Goal: Navigation & Orientation: Find specific page/section

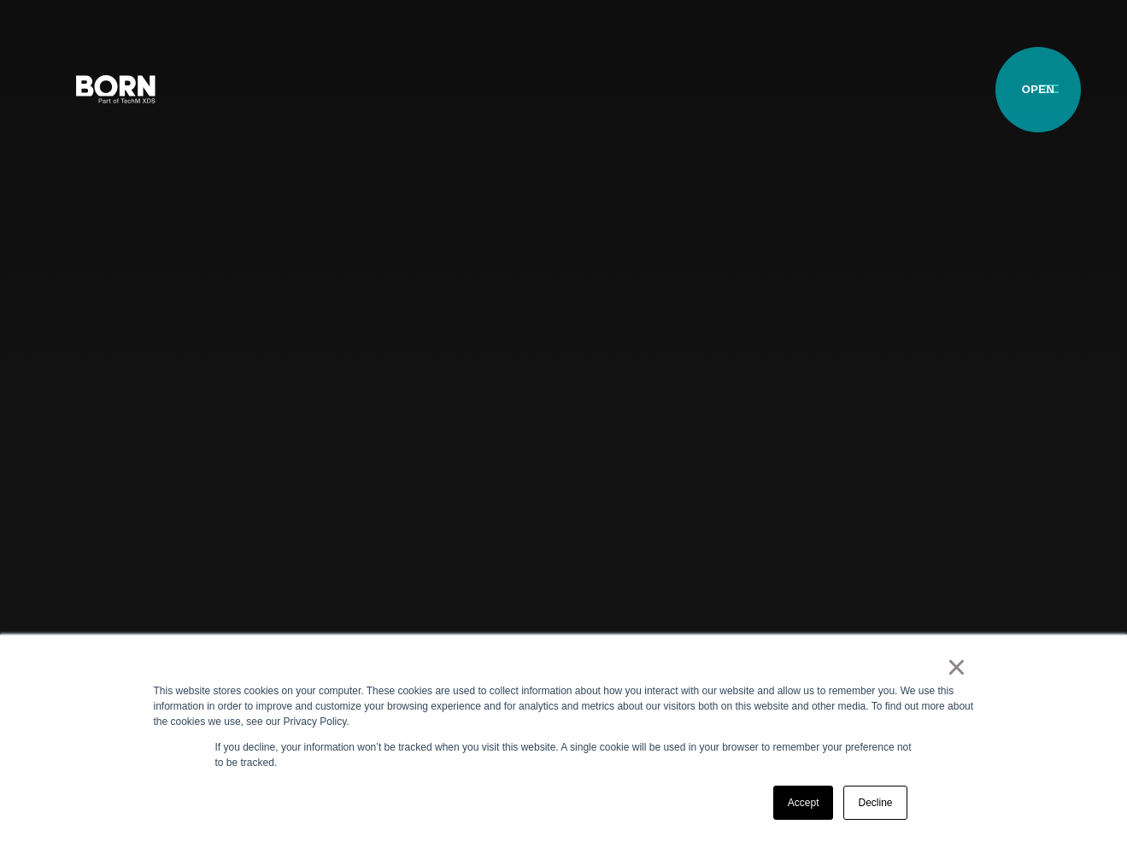
click at [1039, 90] on button "Primary Menu" at bounding box center [1048, 88] width 41 height 36
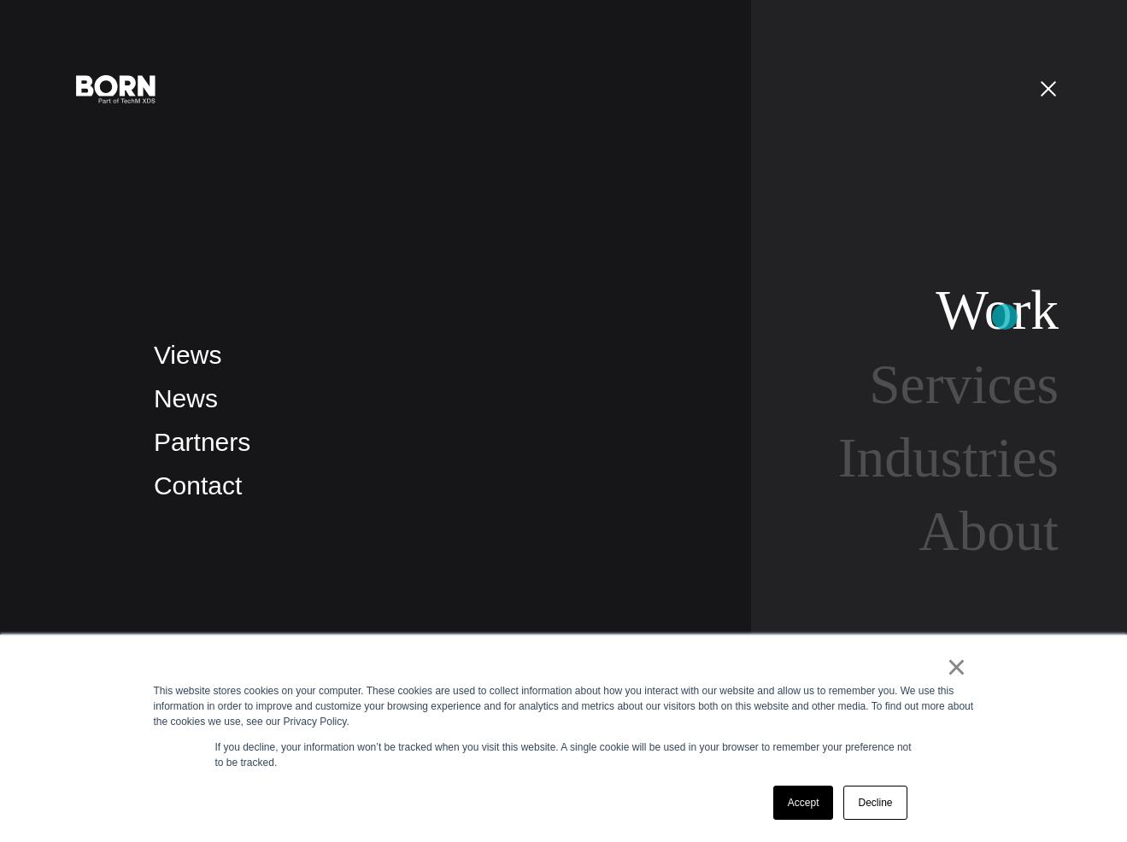
click at [1005, 317] on link "Work" at bounding box center [996, 310] width 123 height 62
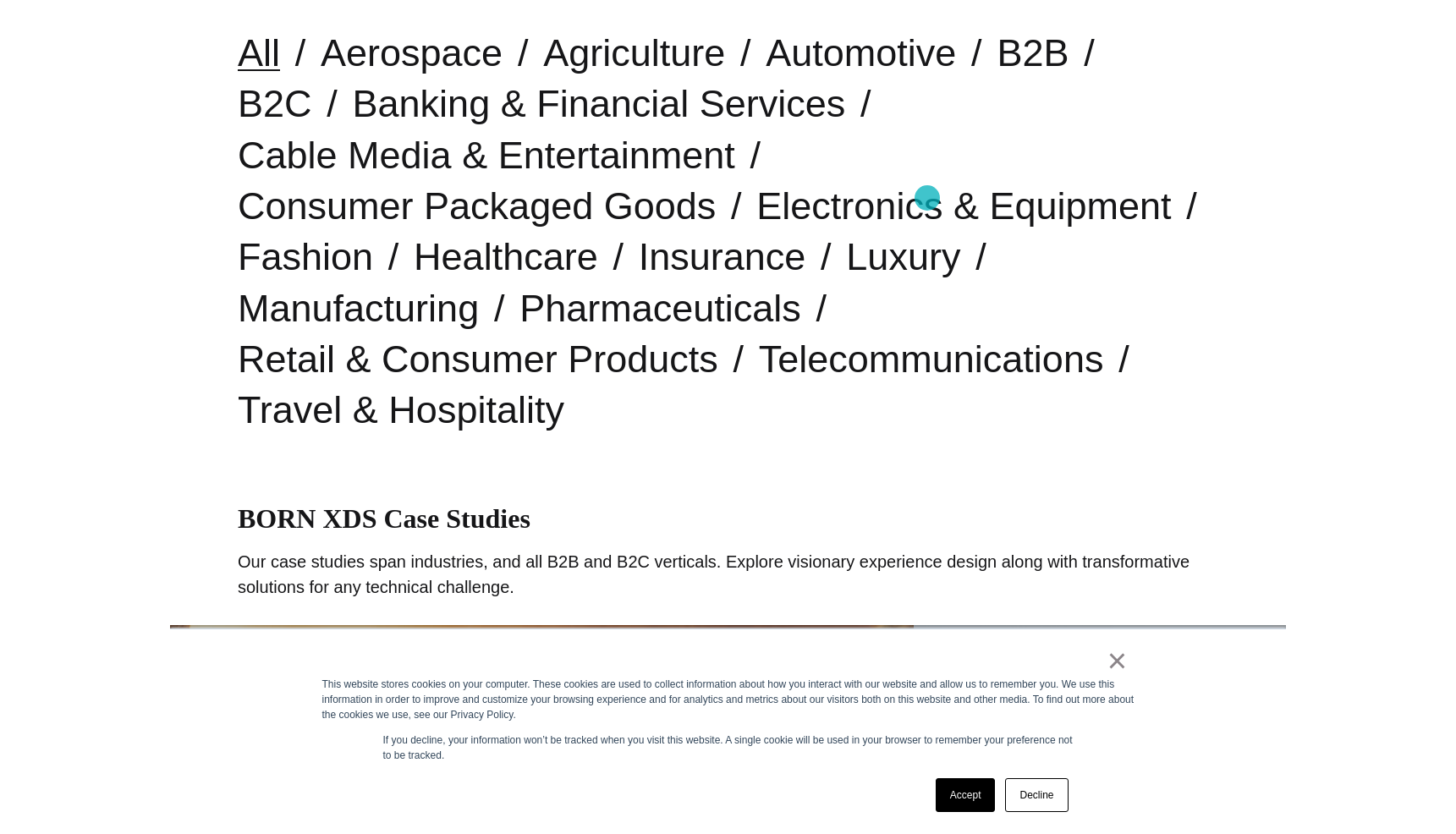
scroll to position [480, 0]
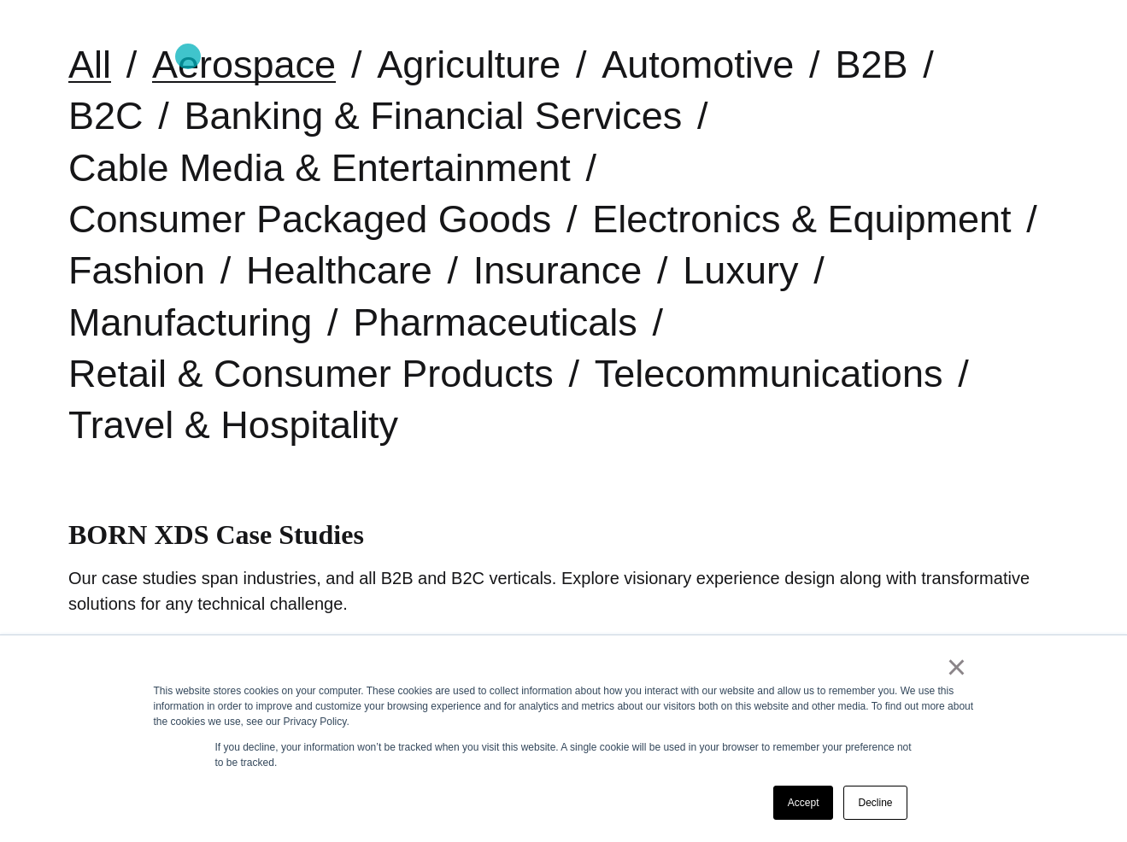
click at [188, 56] on link "Aerospace" at bounding box center [244, 65] width 184 height 44
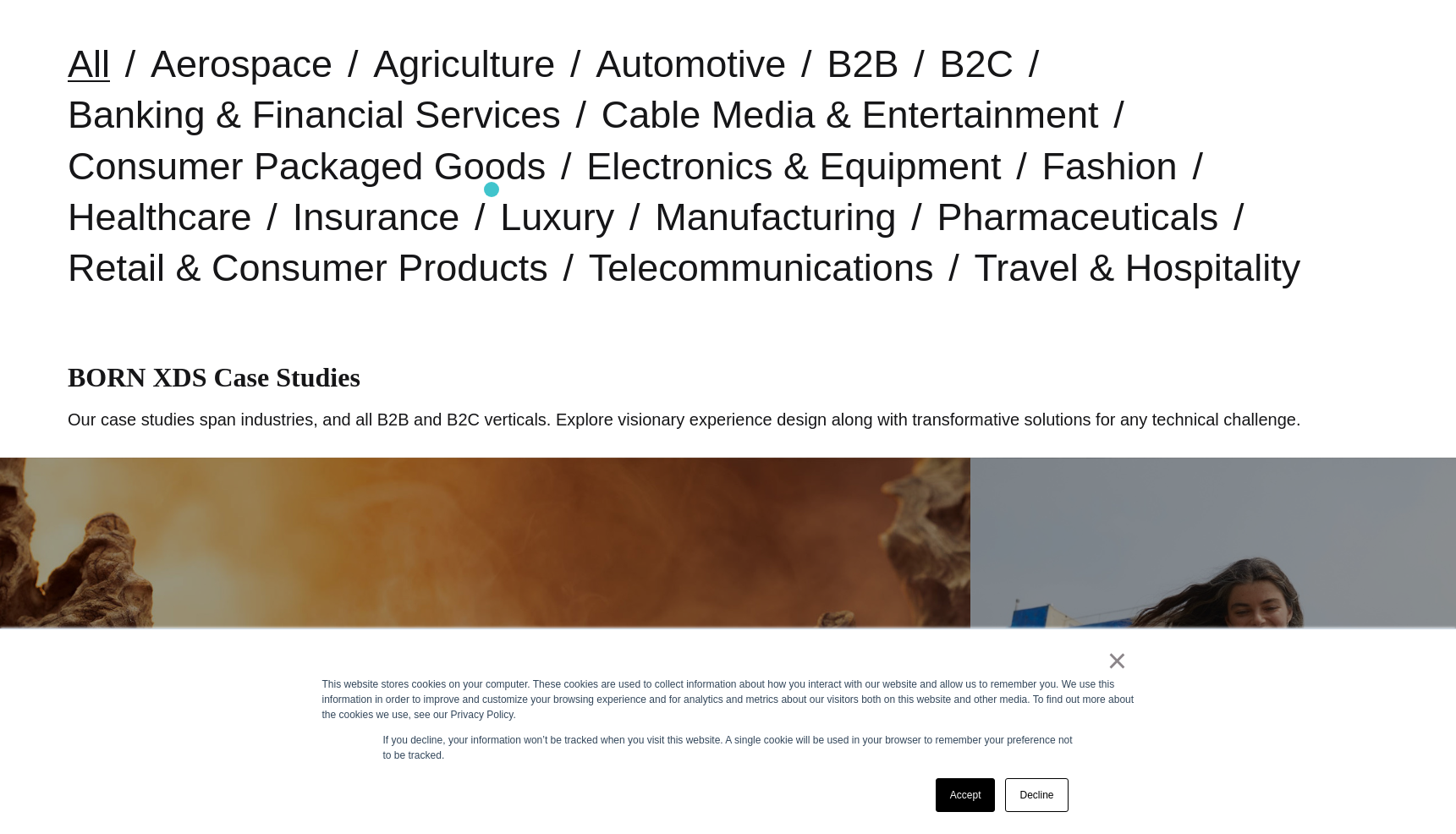
scroll to position [0, 0]
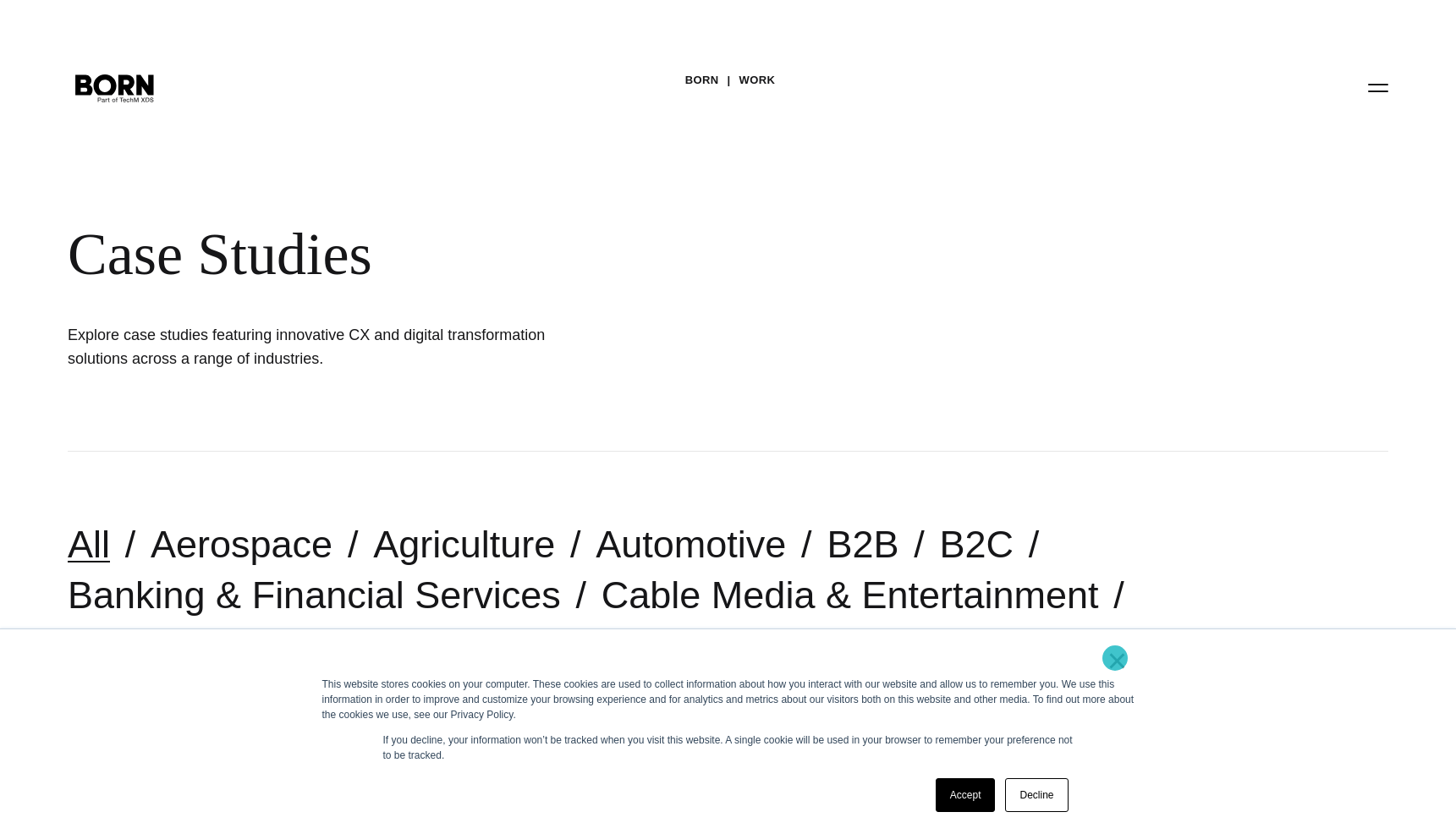
click at [1115, 659] on link "×" at bounding box center [1117, 661] width 21 height 15
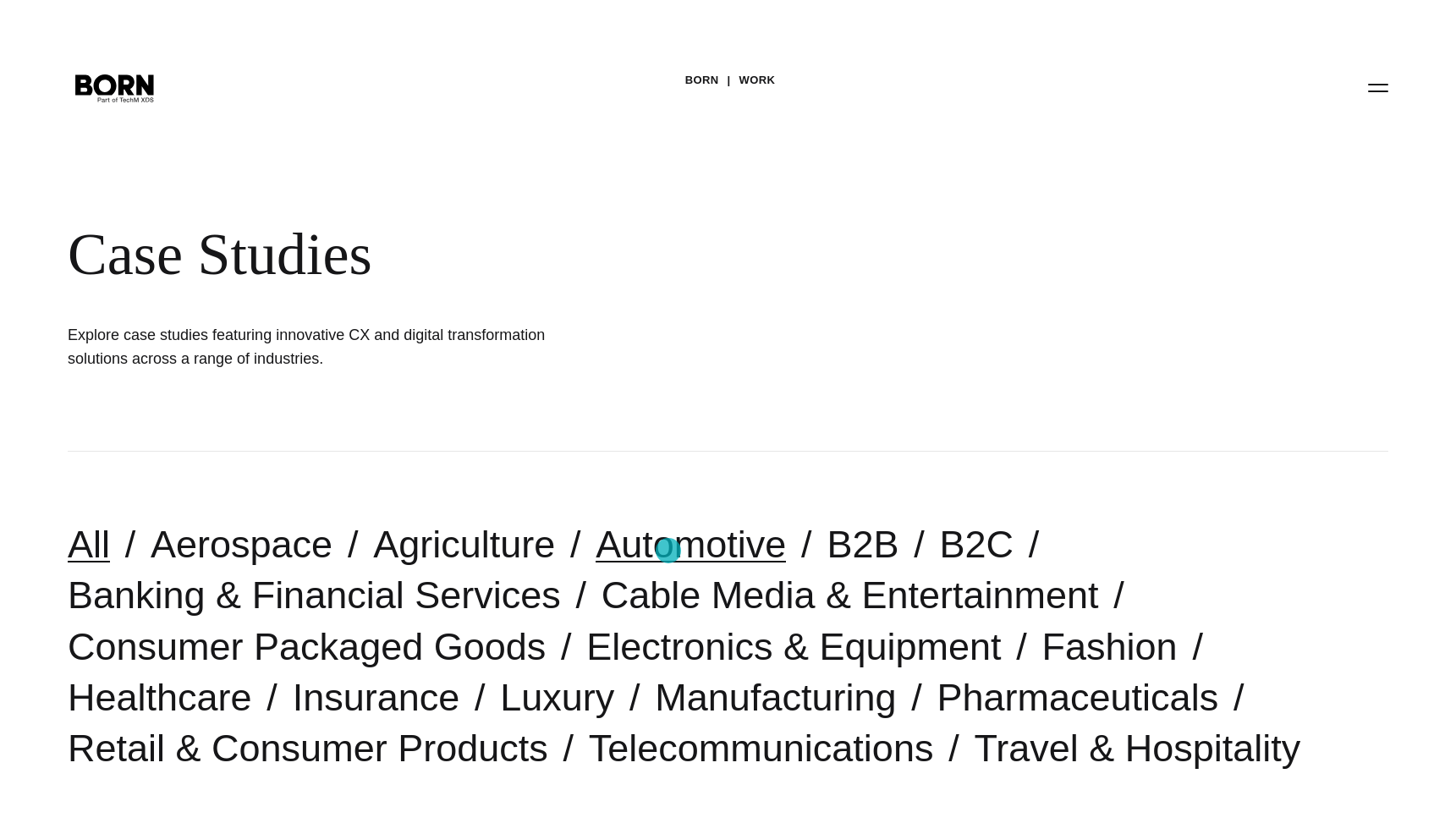
click at [669, 551] on link "Automotive" at bounding box center [690, 545] width 190 height 44
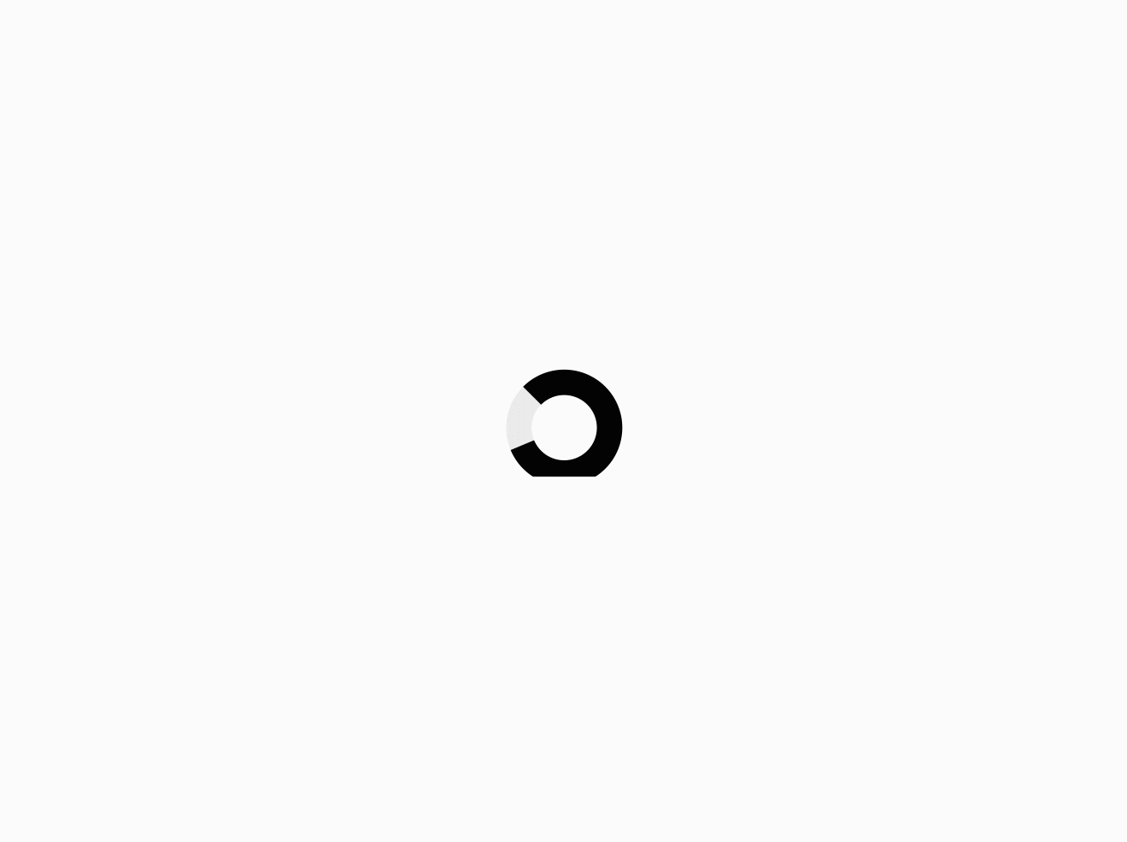
drag, startPoint x: 0, startPoint y: 0, endPoint x: 955, endPoint y: 674, distance: 1169.0
click at [956, 672] on div at bounding box center [563, 421] width 1127 height 842
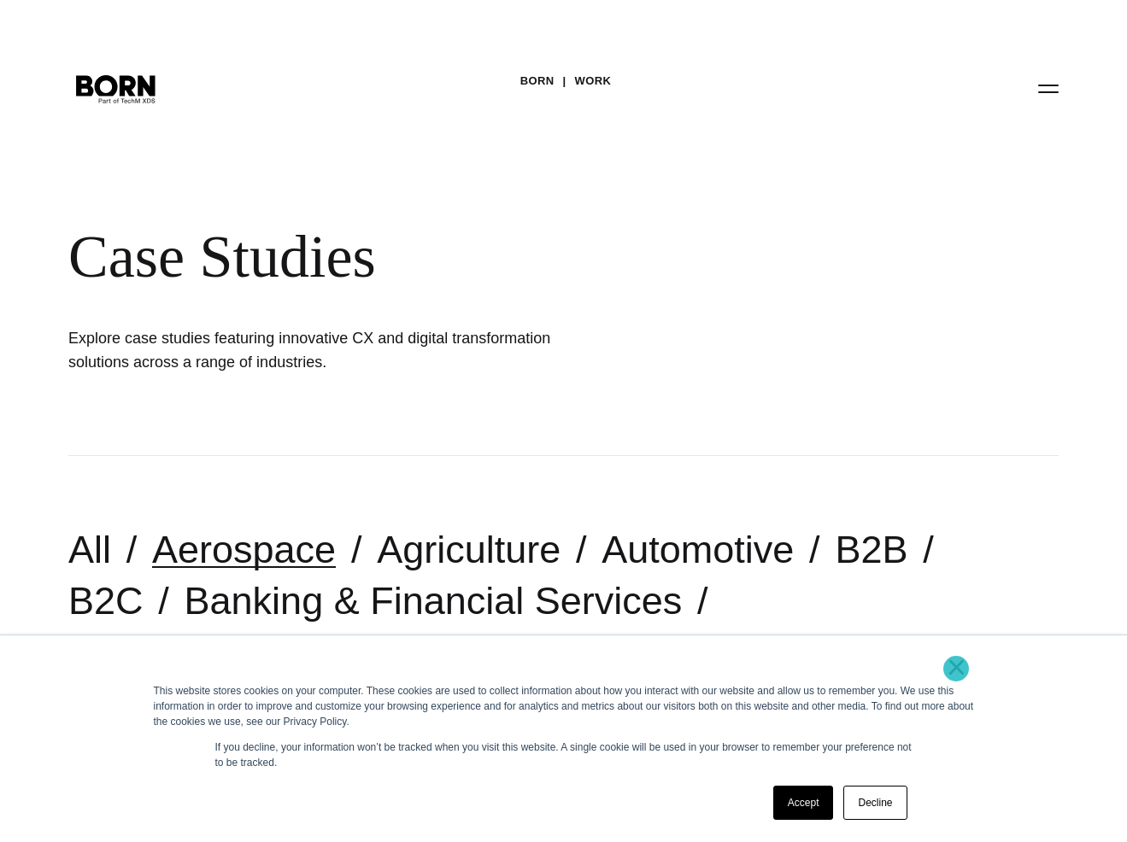
click at [956, 669] on link "×" at bounding box center [957, 667] width 21 height 15
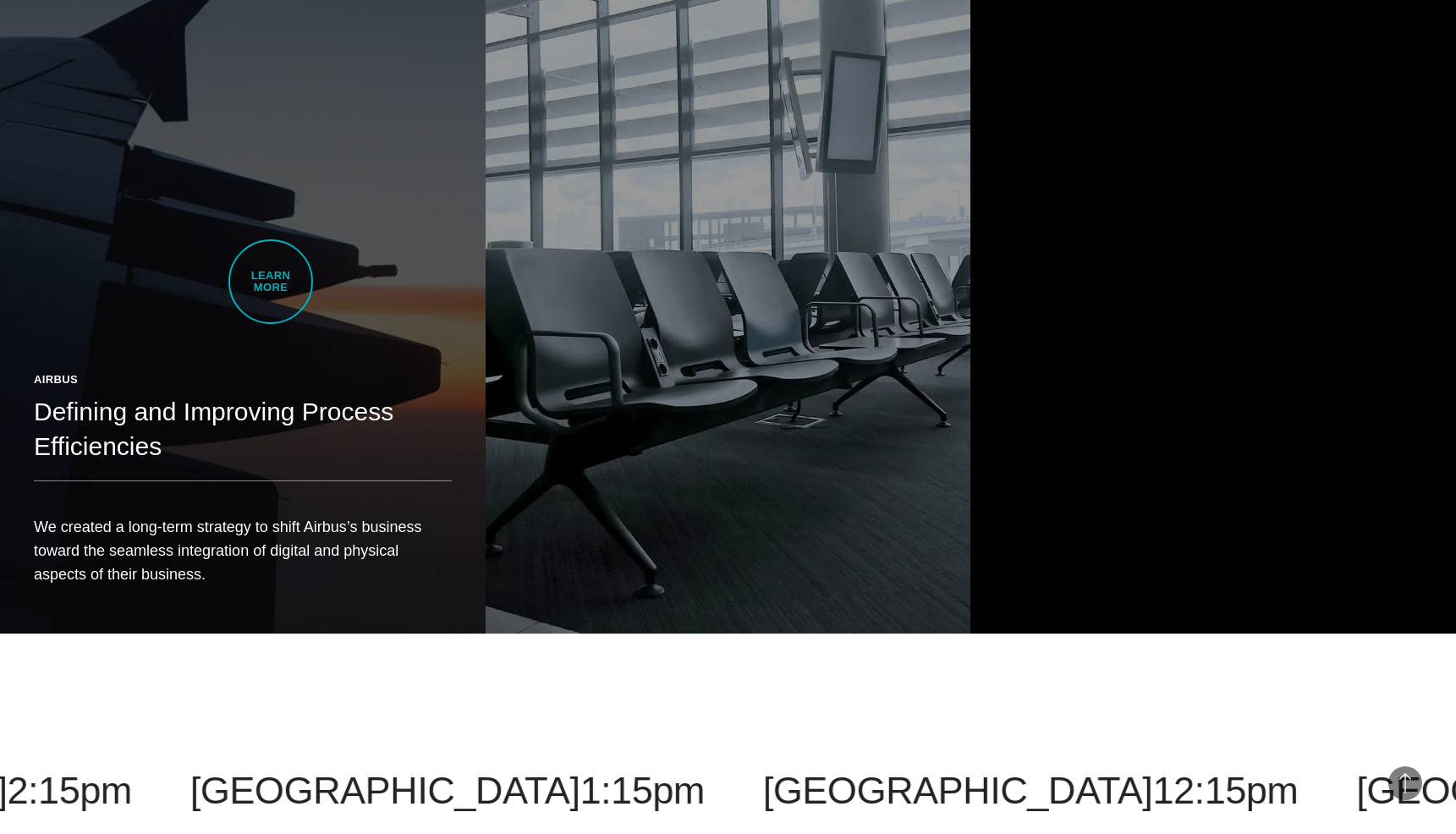
scroll to position [1112, 0]
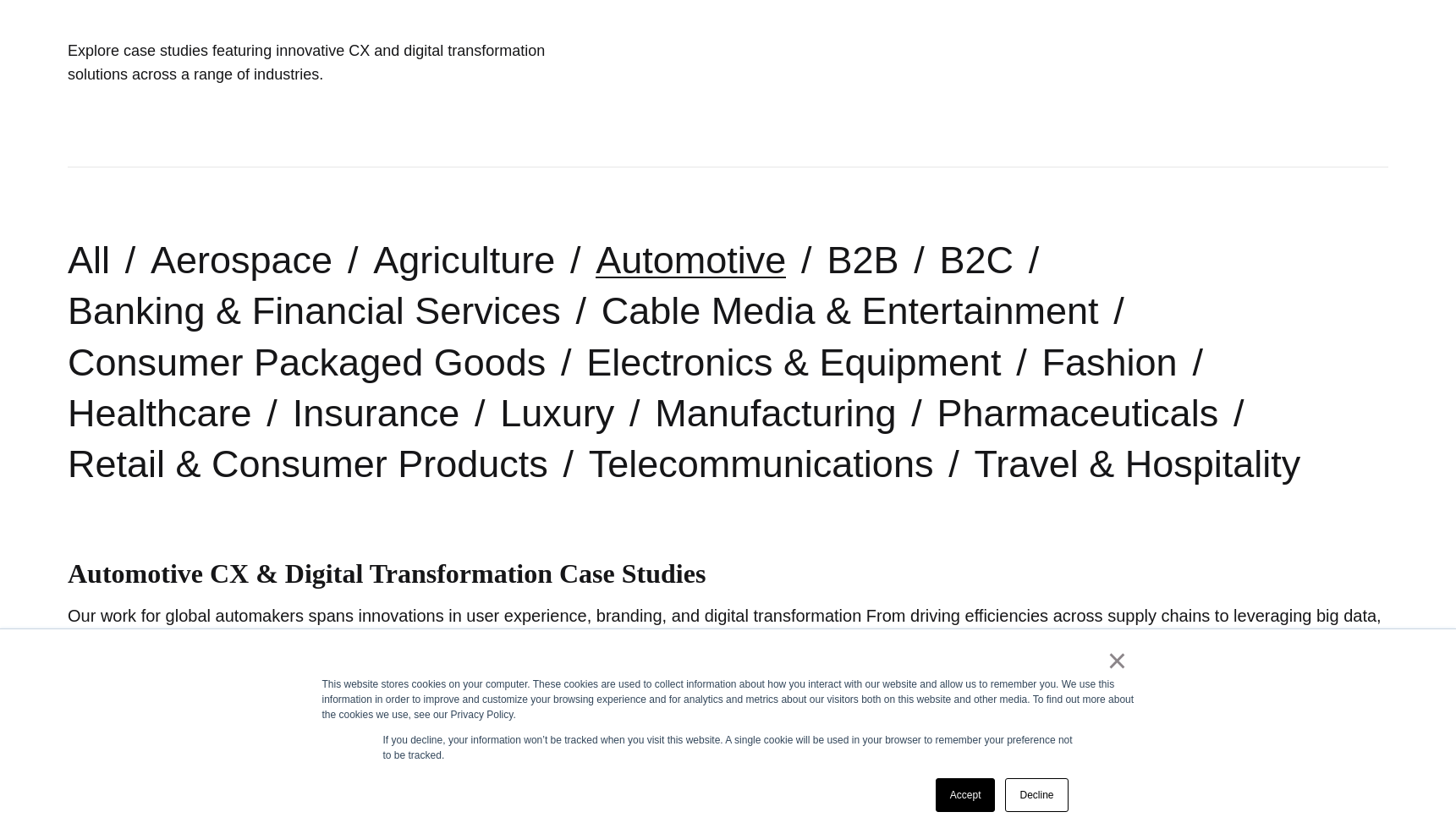
scroll to position [293, 0]
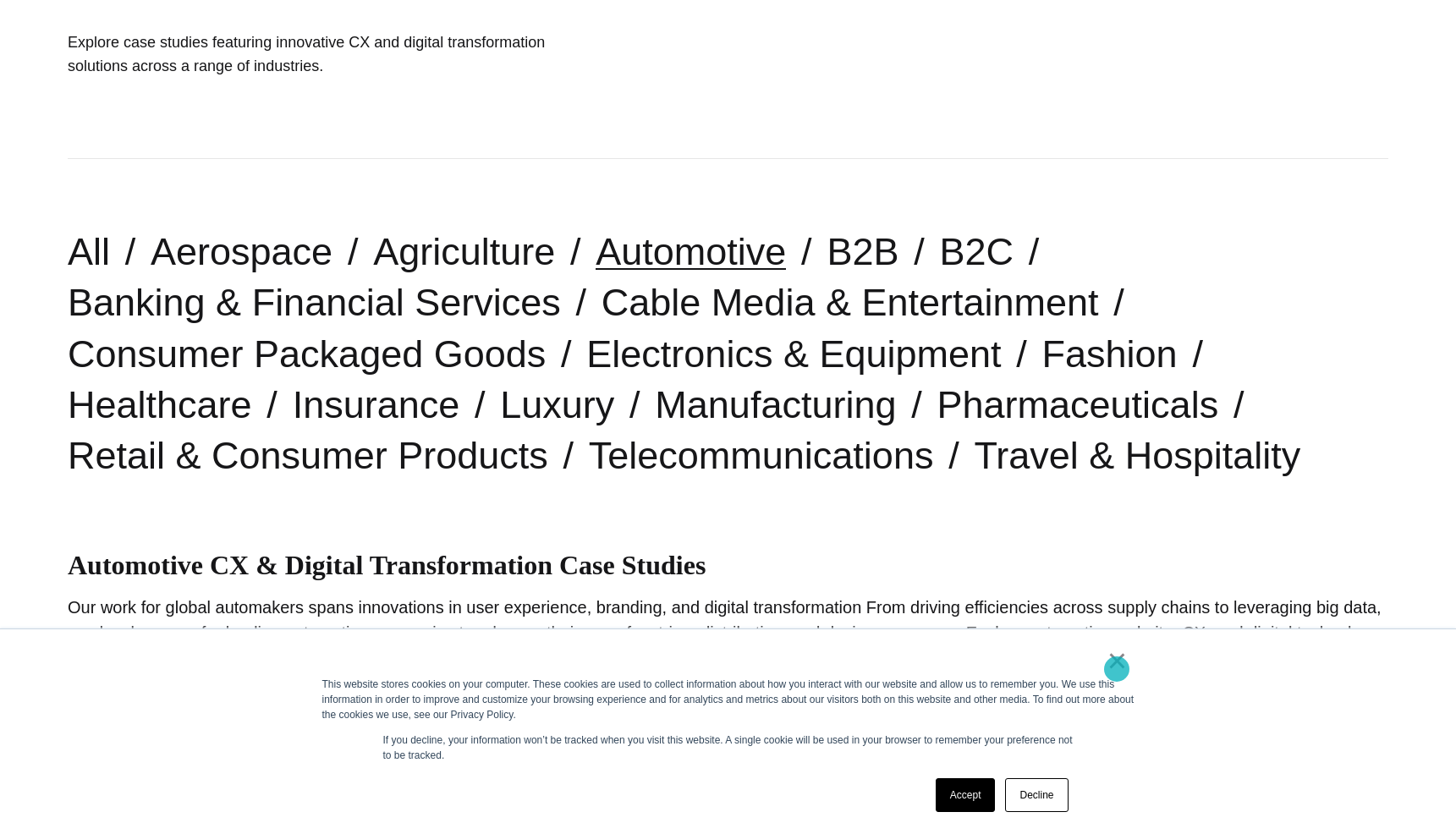
click at [1117, 669] on link "×" at bounding box center [1117, 661] width 21 height 15
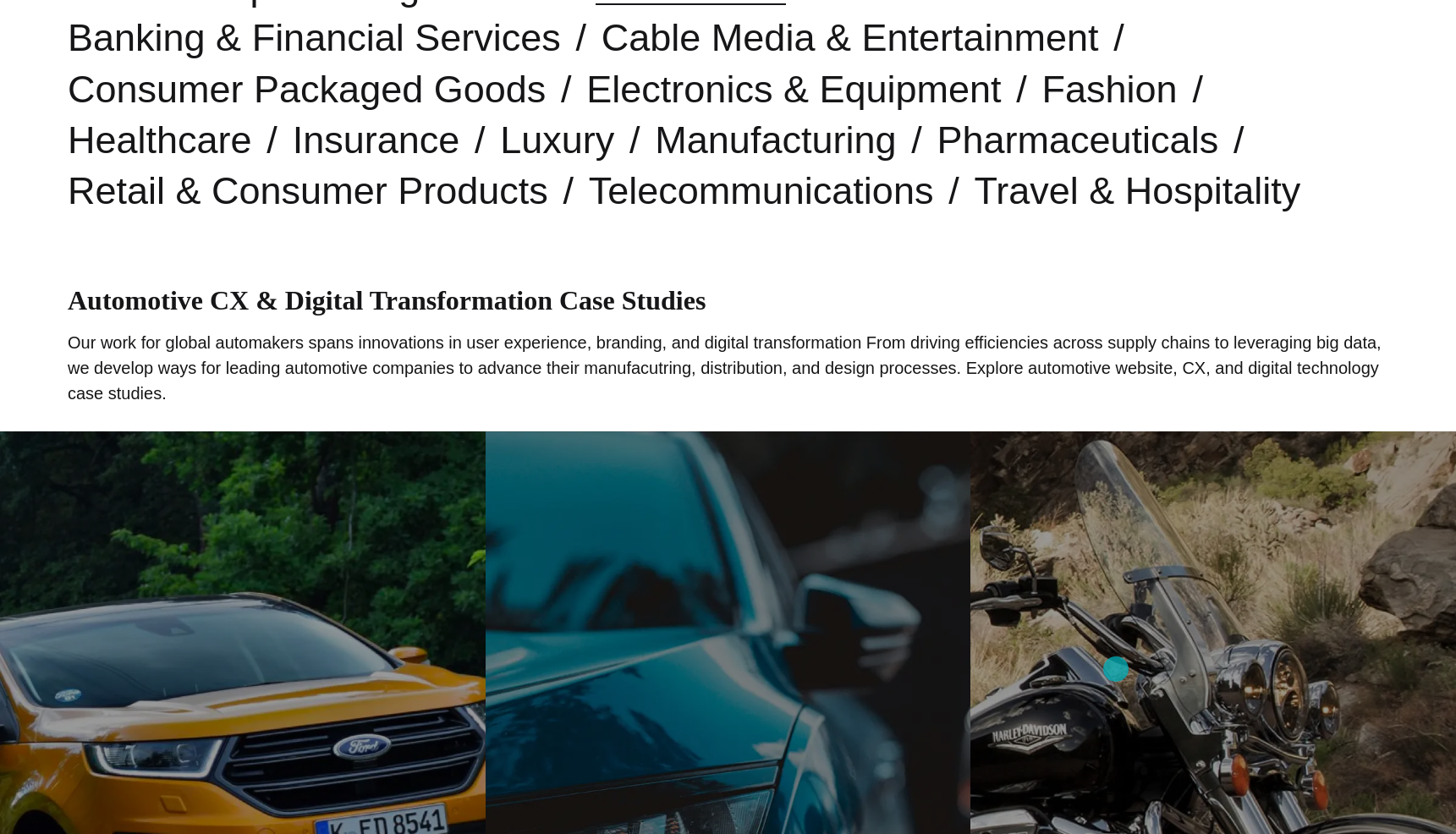
scroll to position [0, 0]
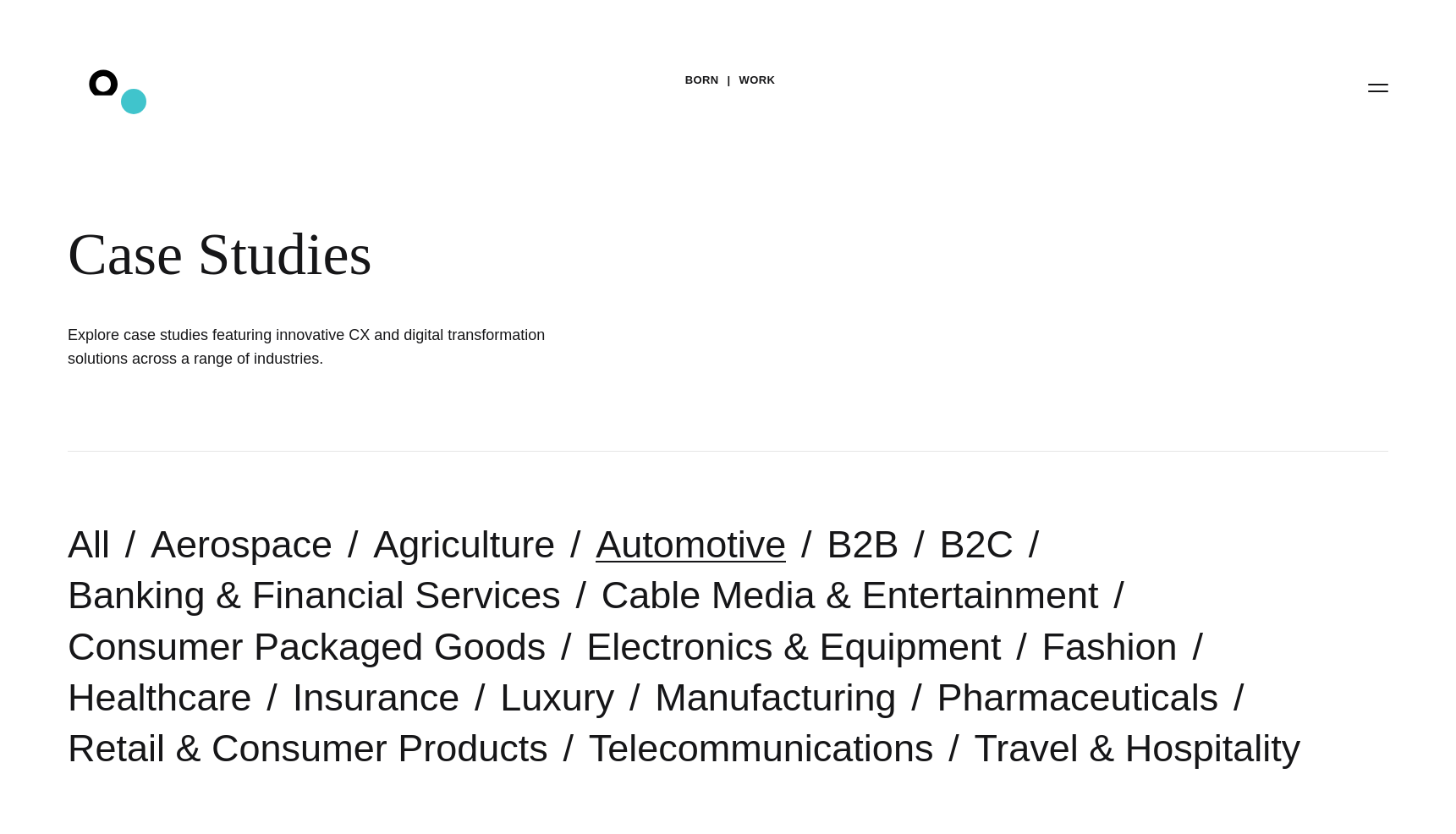
click at [134, 102] on icon ".st0{display:none;} .st1{display:inline;} .st2{font-family:'HelveticaNeue-Mediu…" at bounding box center [115, 87] width 108 height 44
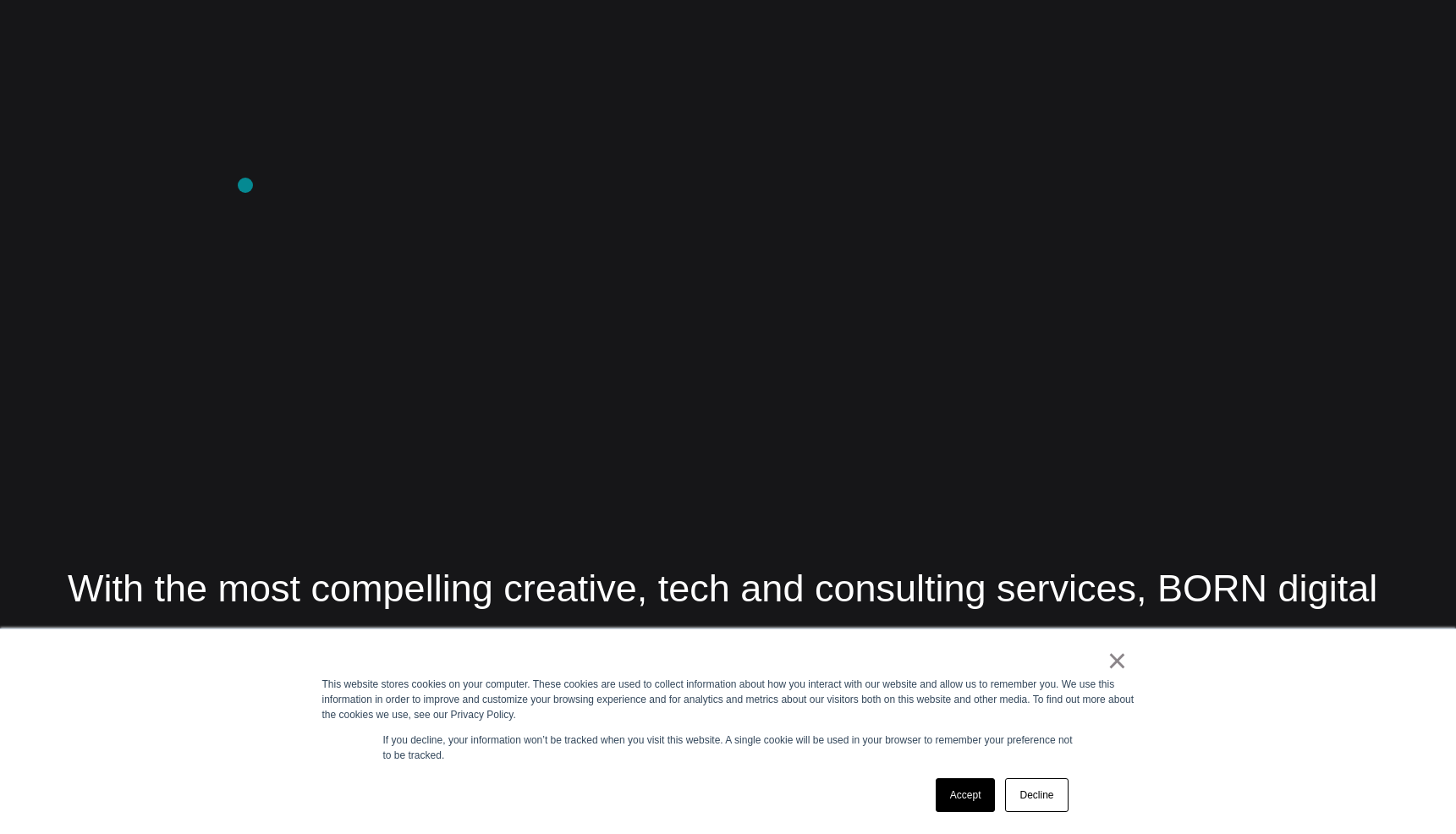
scroll to position [2598, 0]
